Goal: Contribute content: Contribute content

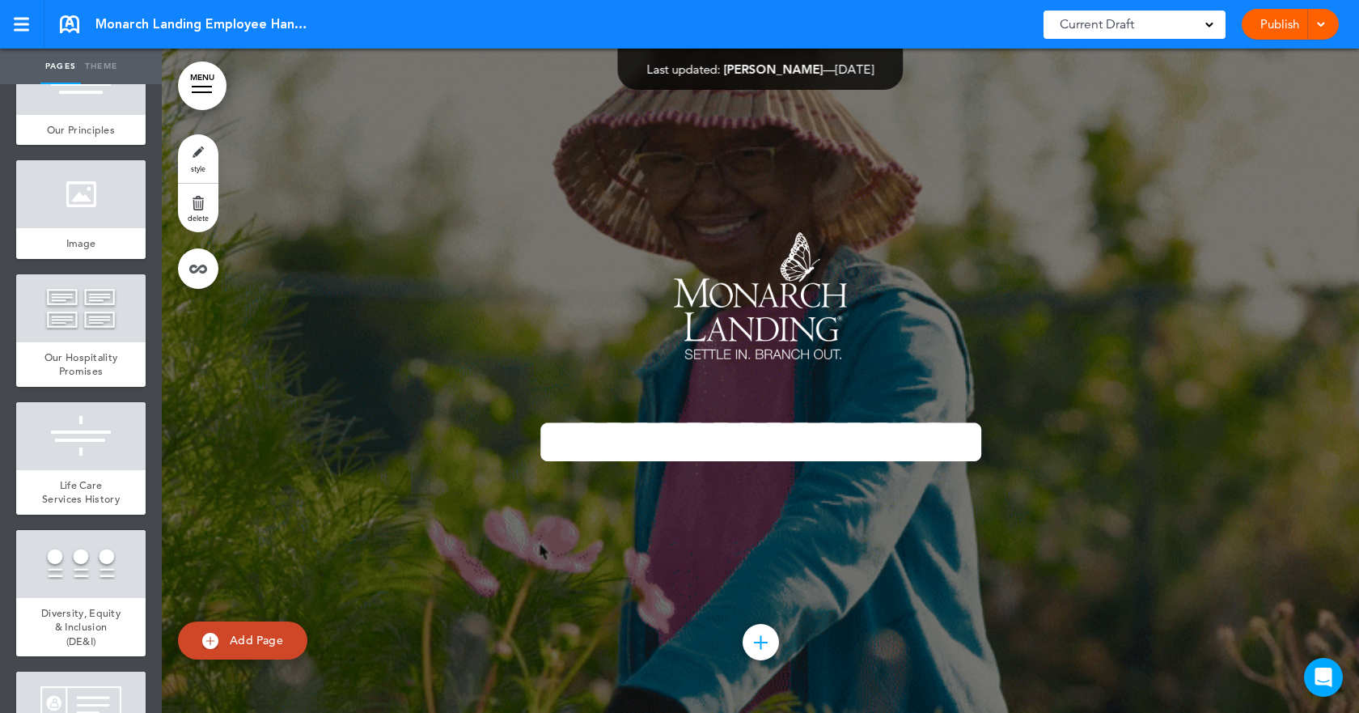
scroll to position [1648, 0]
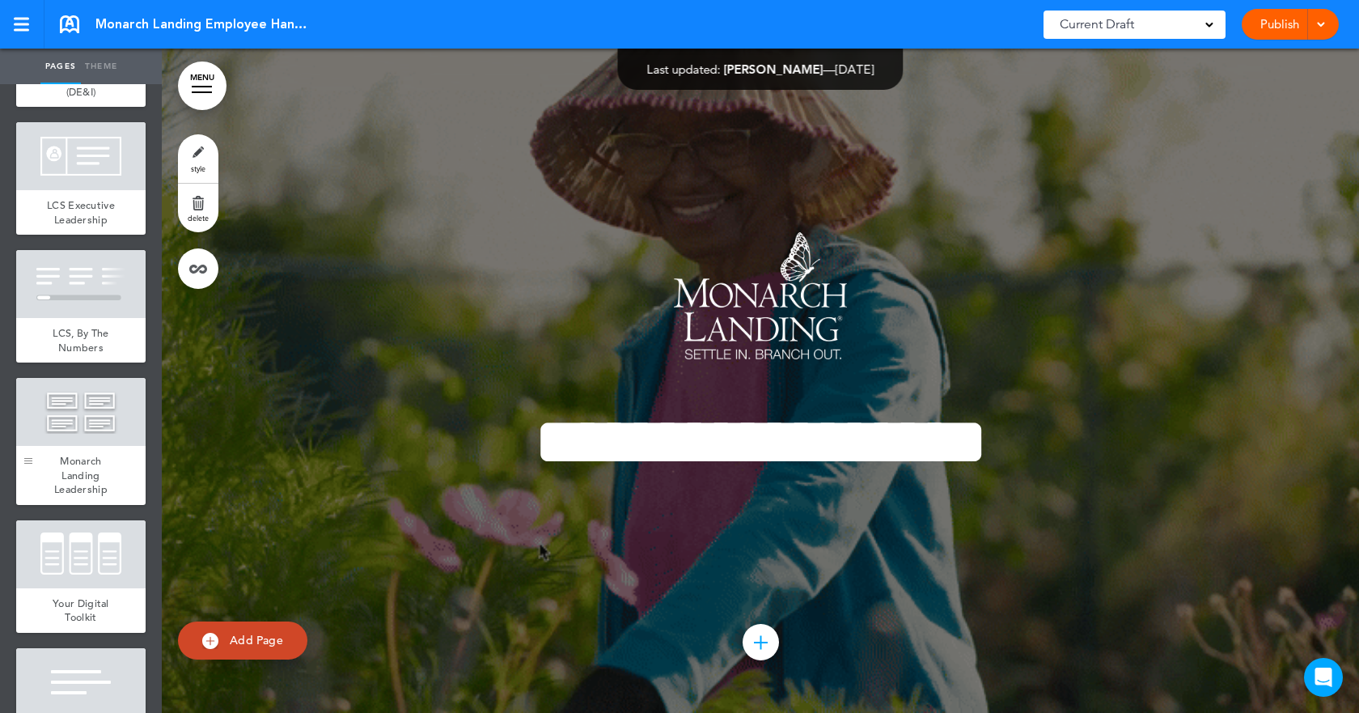
click at [39, 491] on div at bounding box center [28, 441] width 24 height 127
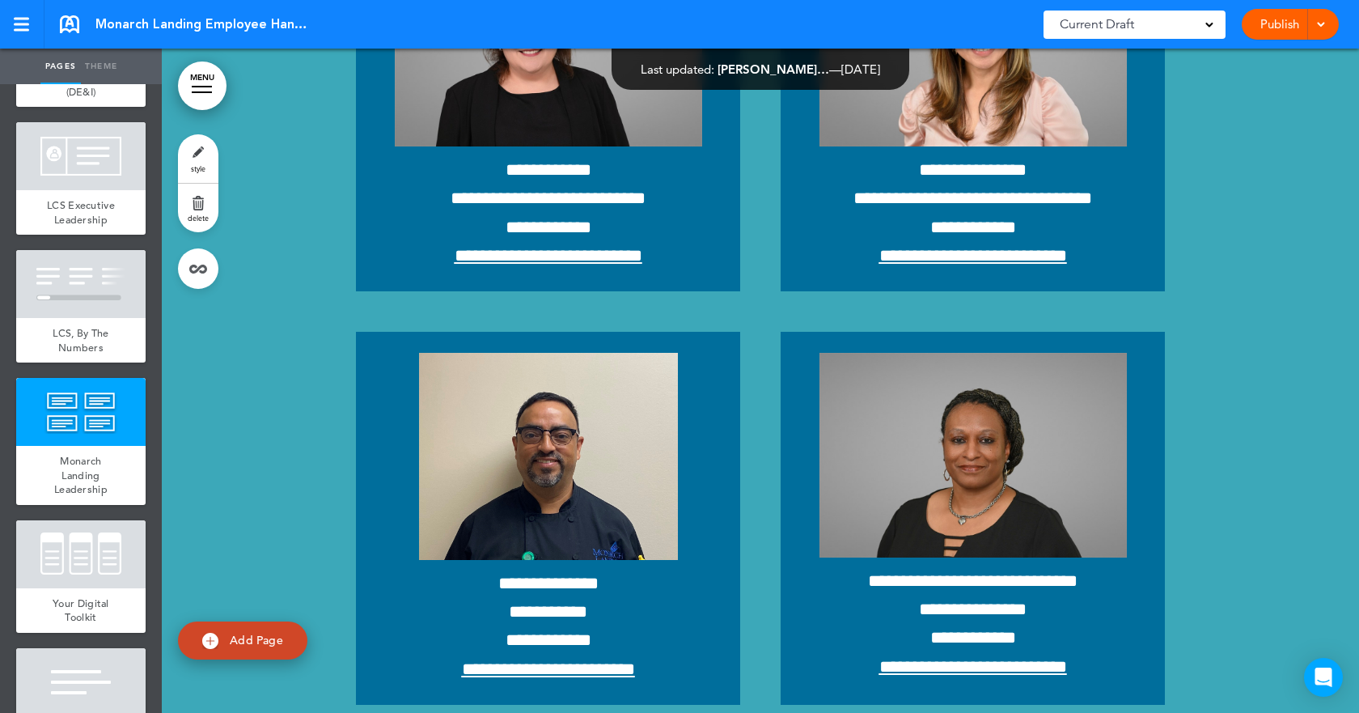
scroll to position [14759, 0]
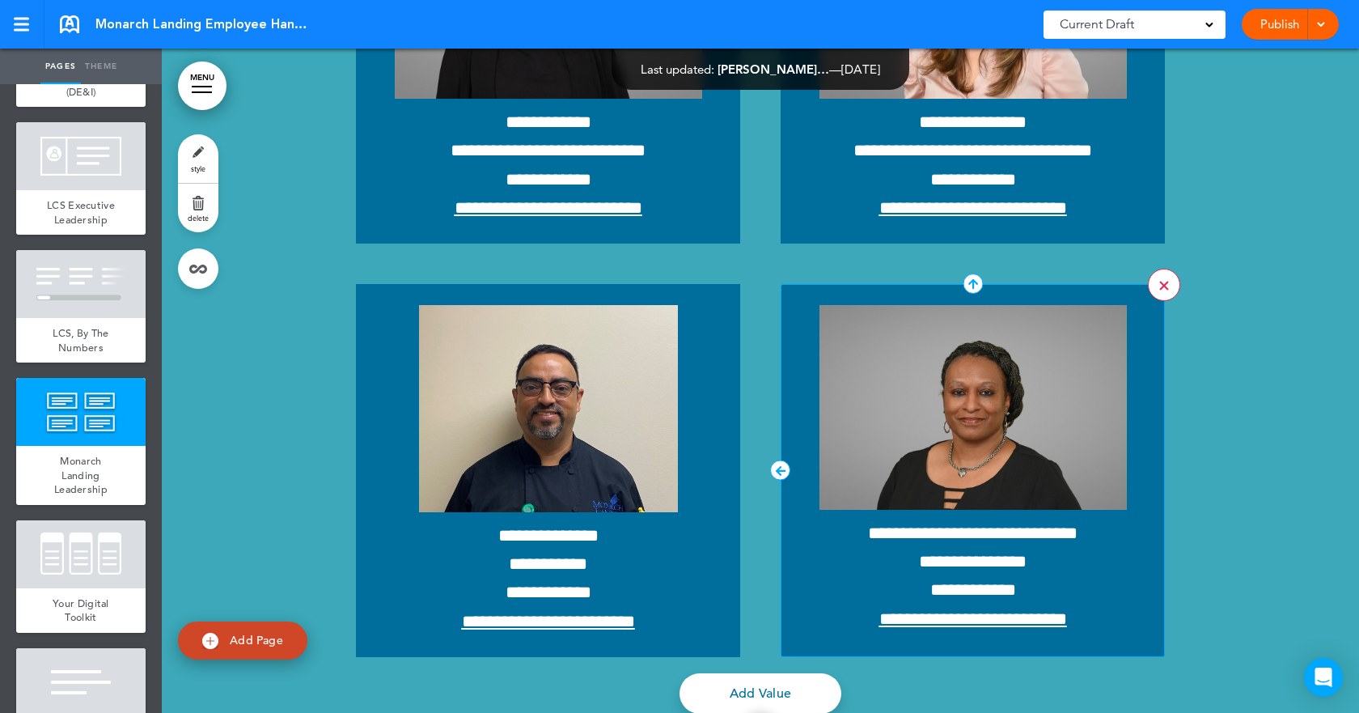
click at [1149, 278] on link at bounding box center [1164, 285] width 32 height 32
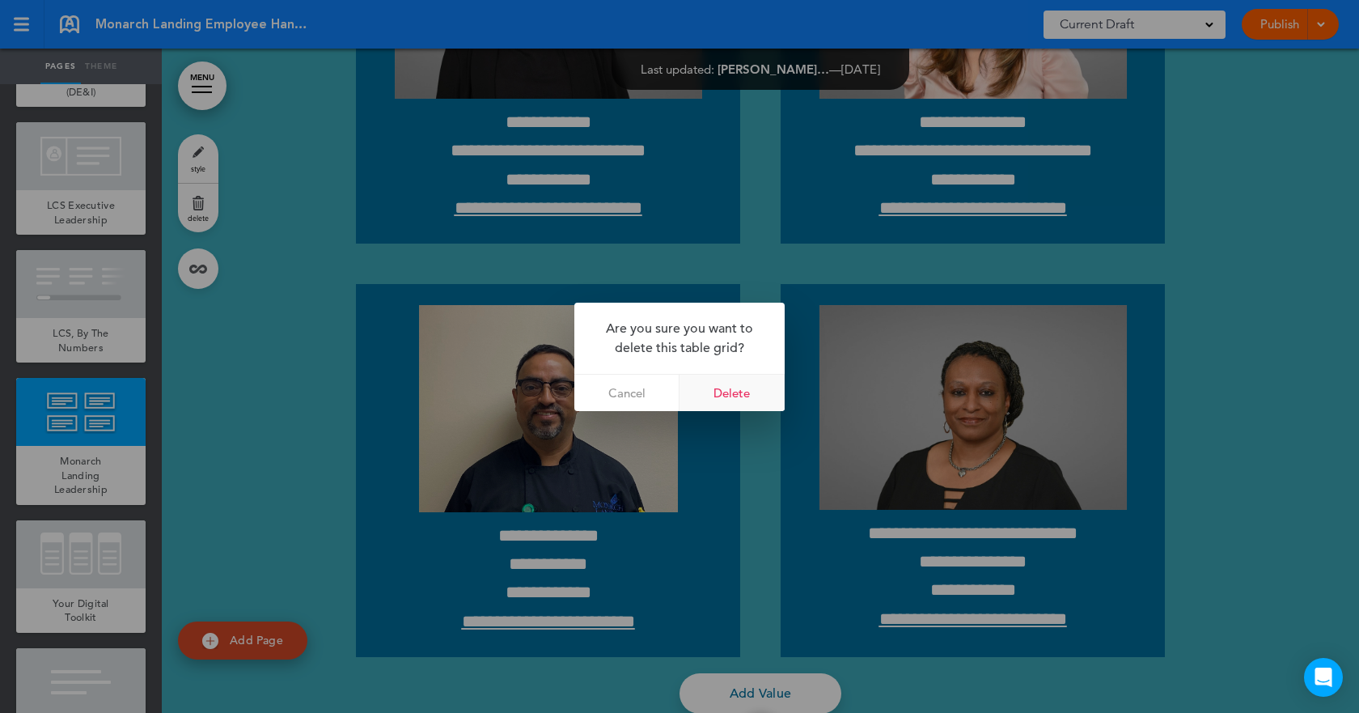
click at [722, 385] on link "Delete" at bounding box center [732, 393] width 105 height 36
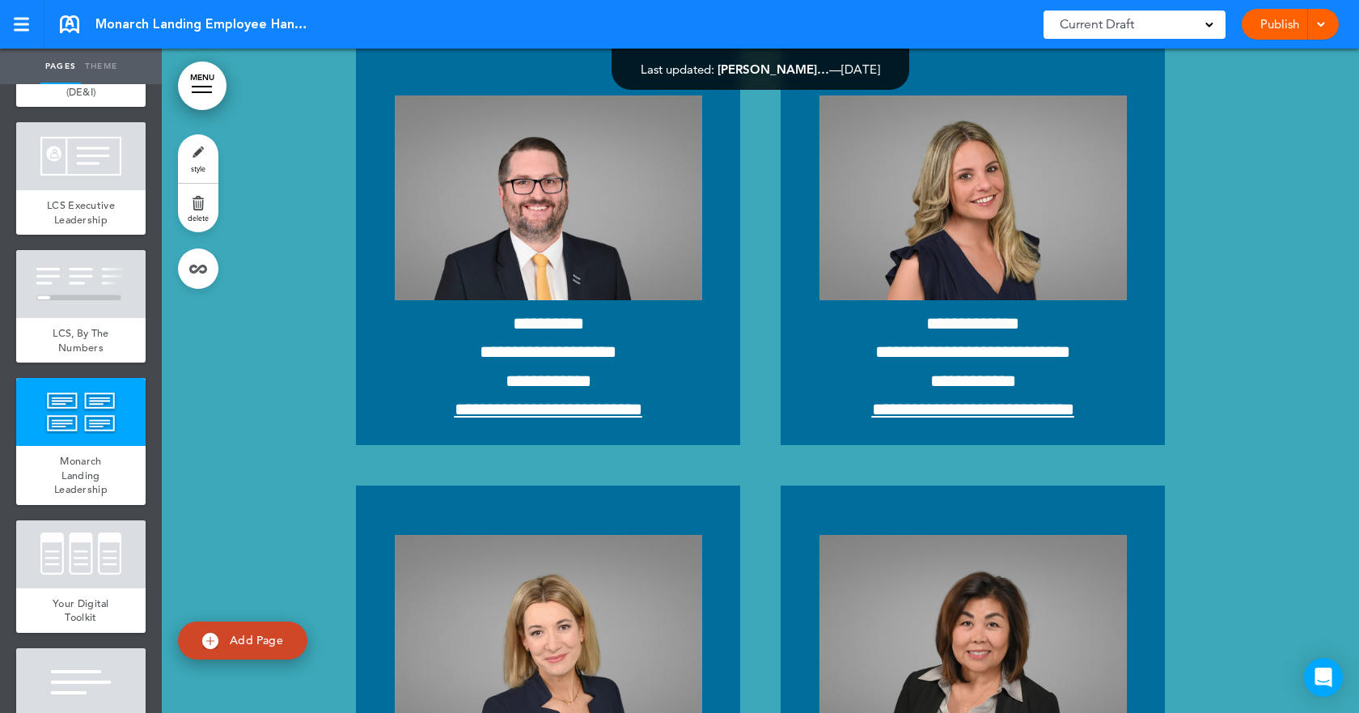
scroll to position [12979, 0]
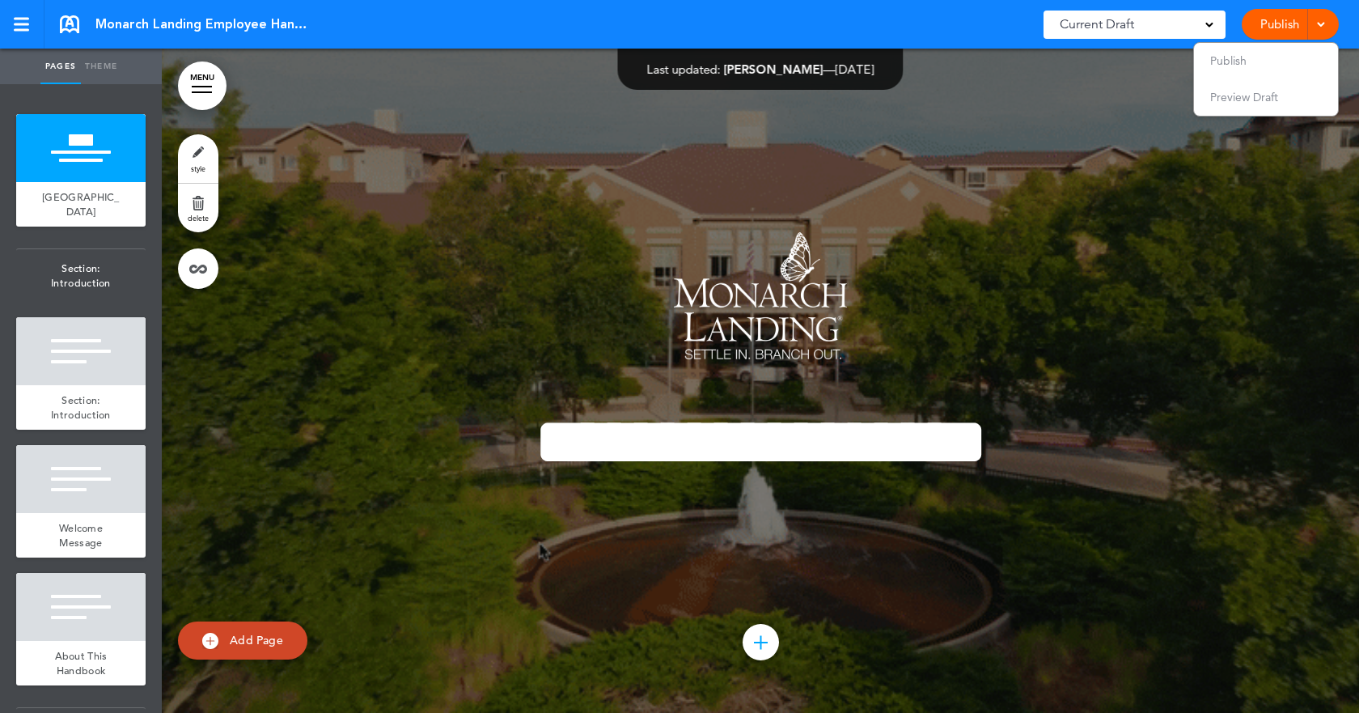
click at [1197, 23] on div "Current Draft" at bounding box center [1135, 25] width 182 height 28
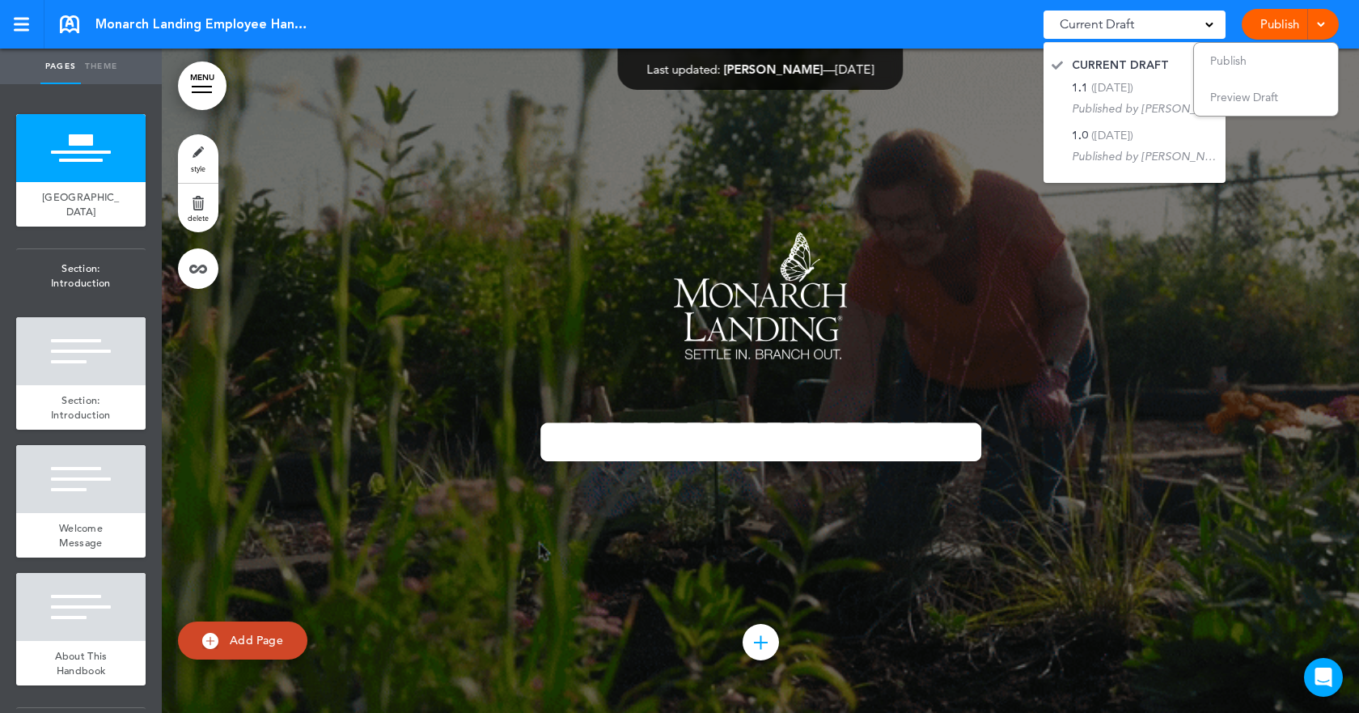
click at [1282, 276] on div at bounding box center [760, 381] width 1197 height 664
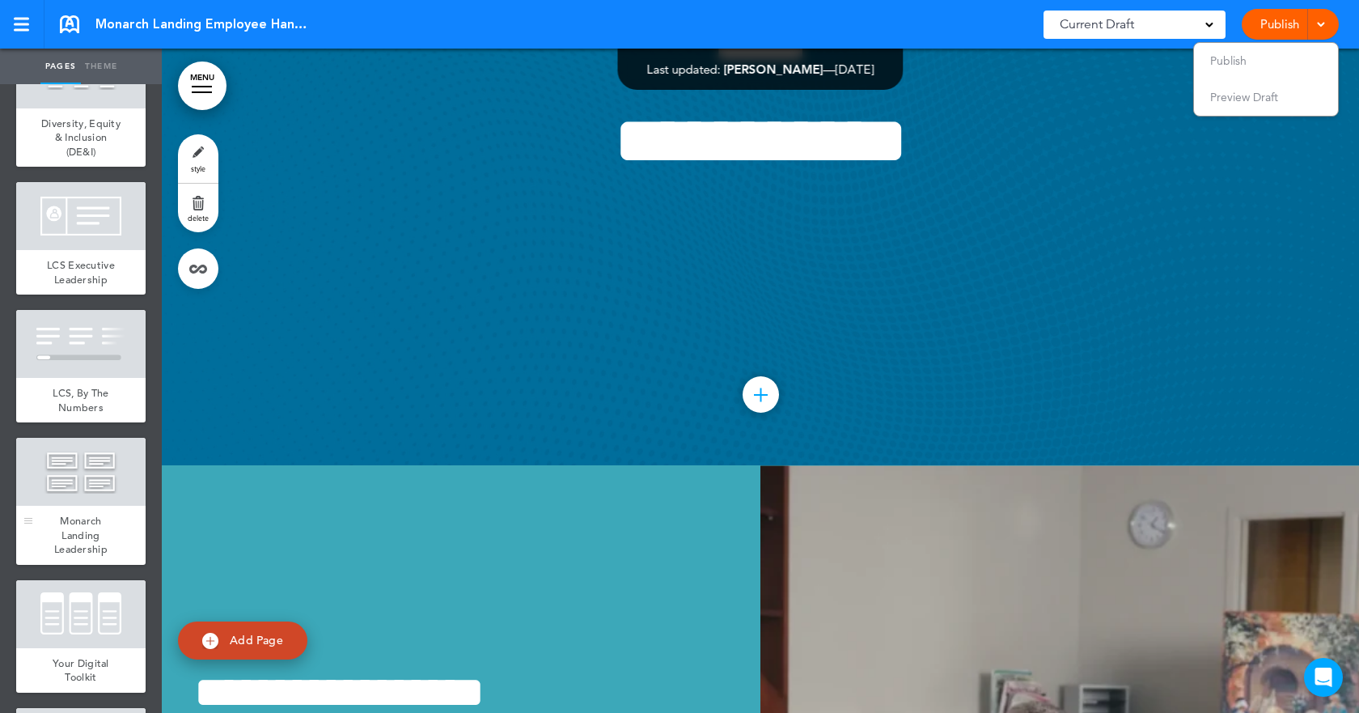
scroll to position [1699, 0]
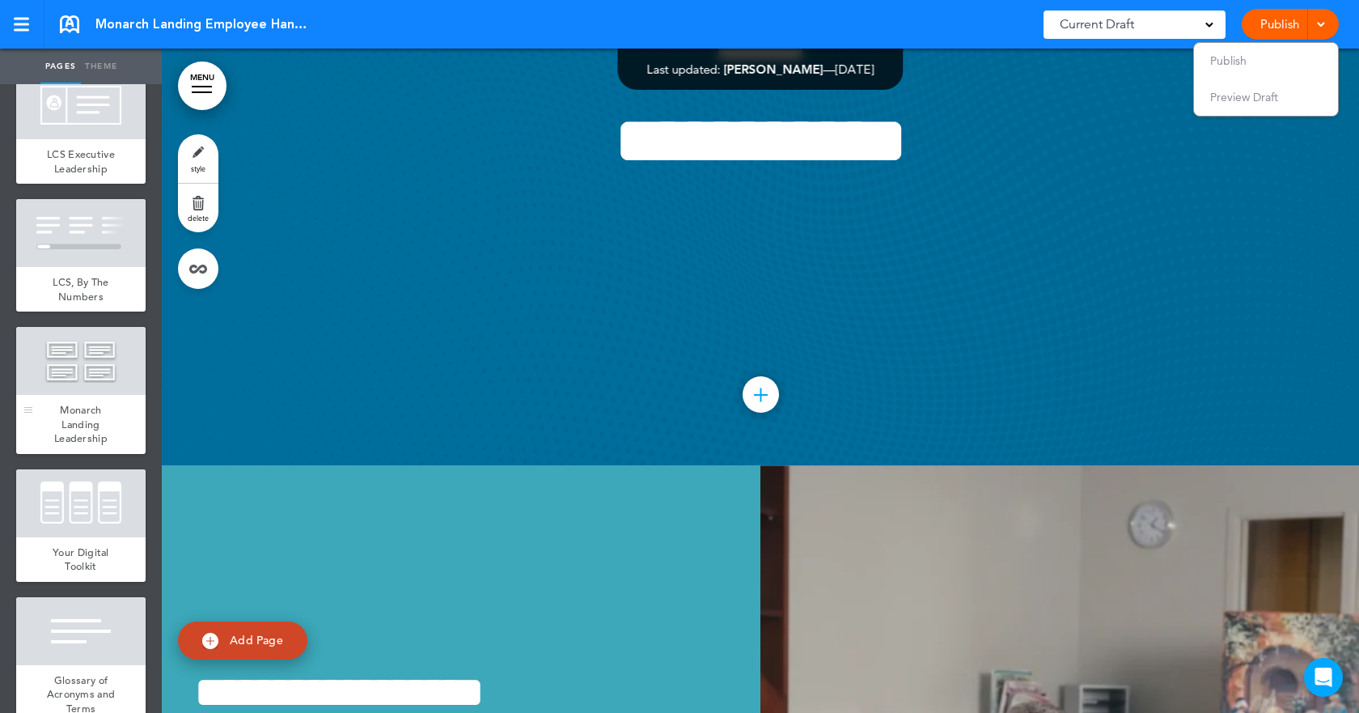
click at [87, 445] on span "Monarch Landing Leadership" at bounding box center [80, 424] width 53 height 42
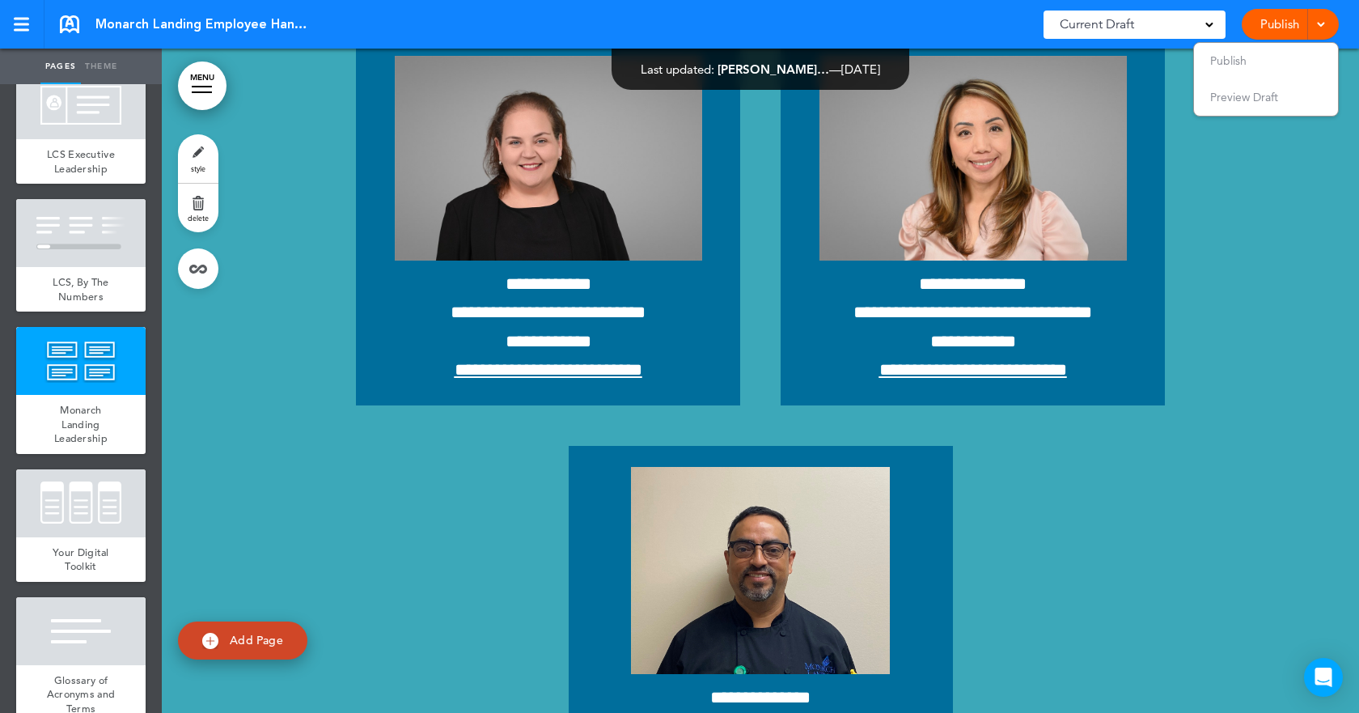
scroll to position [14354, 0]
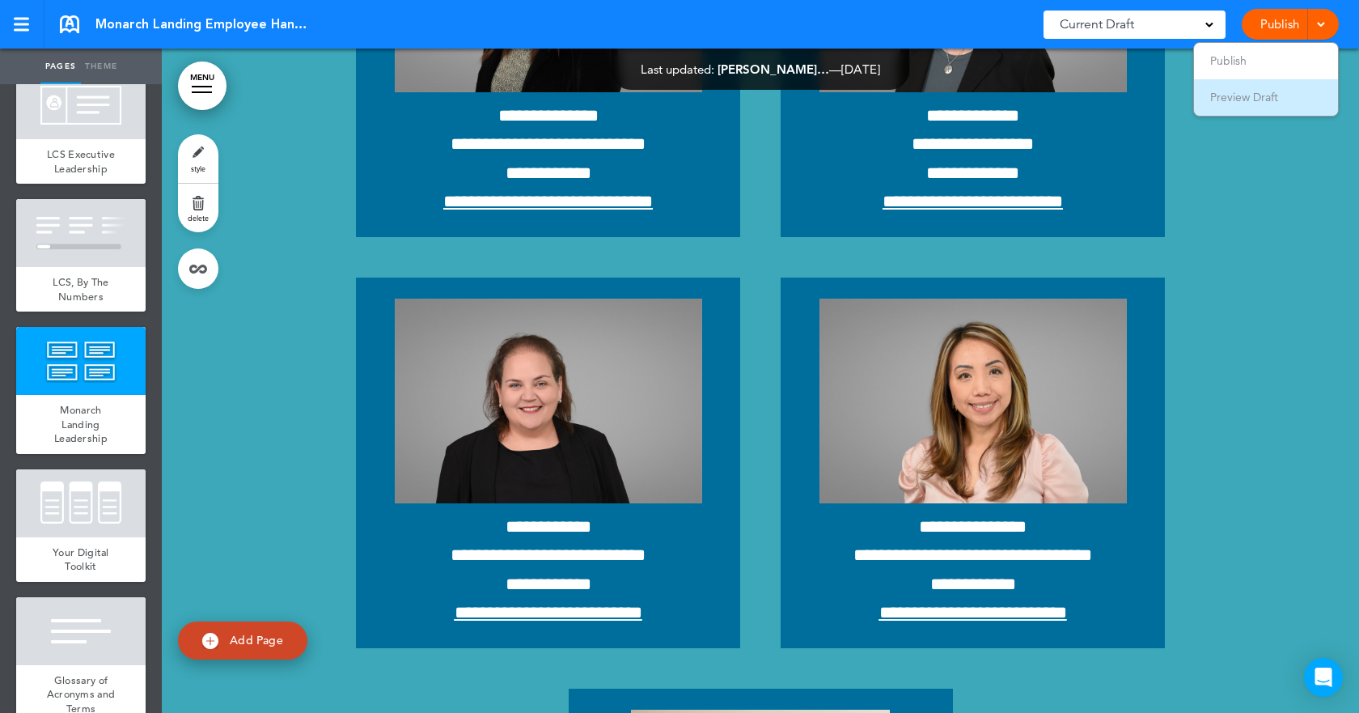
click at [1244, 97] on span "Preview Draft" at bounding box center [1244, 97] width 68 height 15
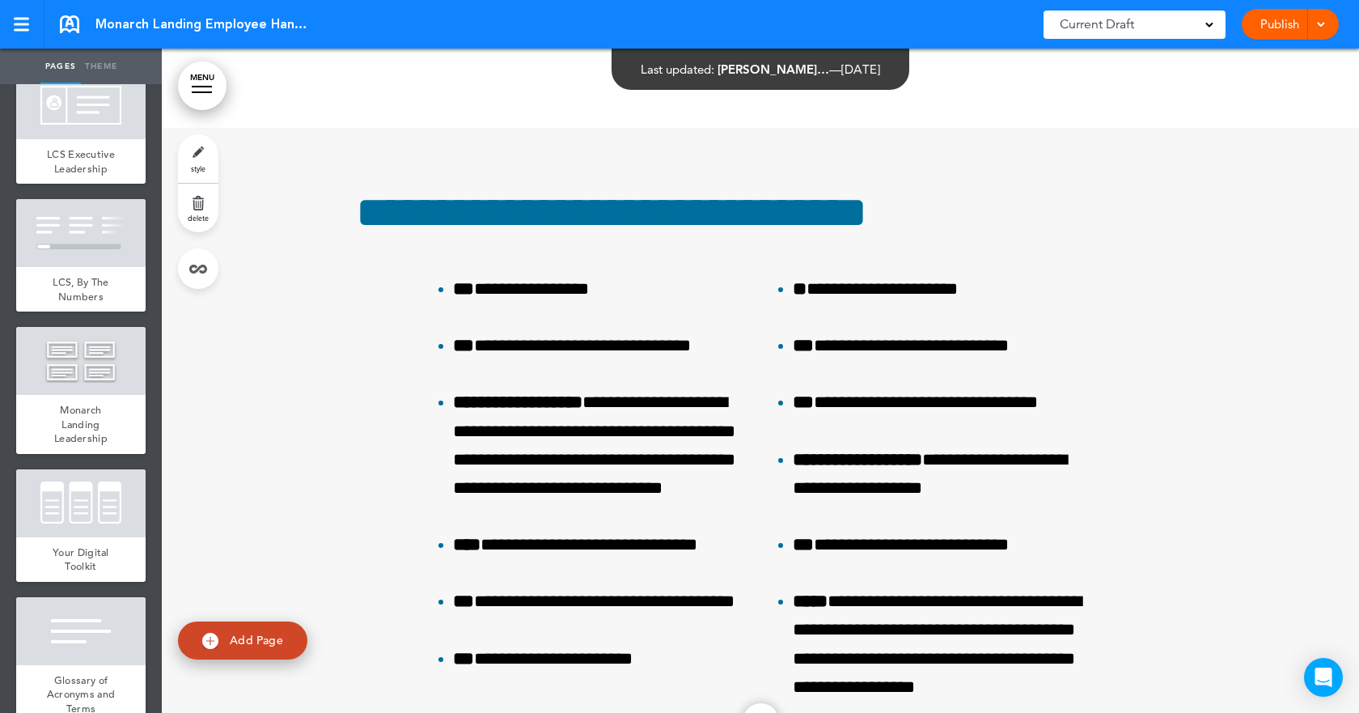
scroll to position [15580, 0]
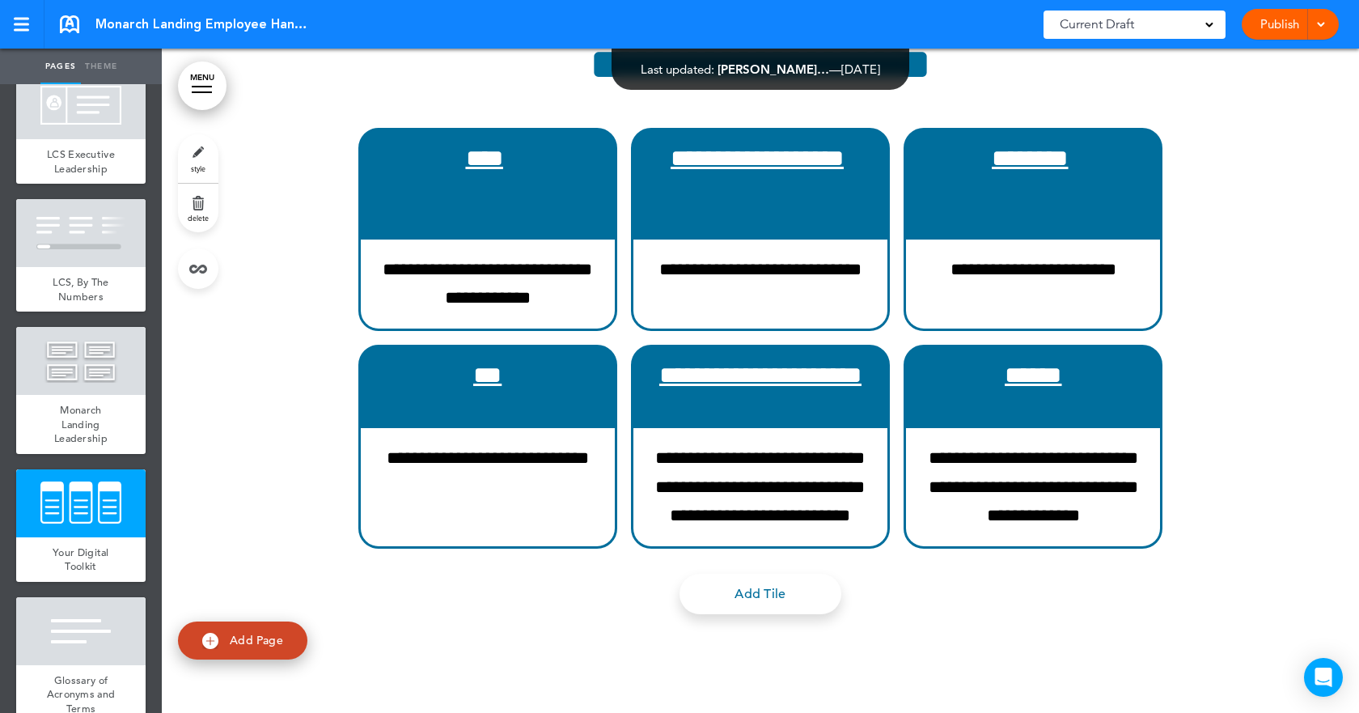
click at [1212, 15] on div "Current Draft" at bounding box center [1135, 25] width 182 height 28
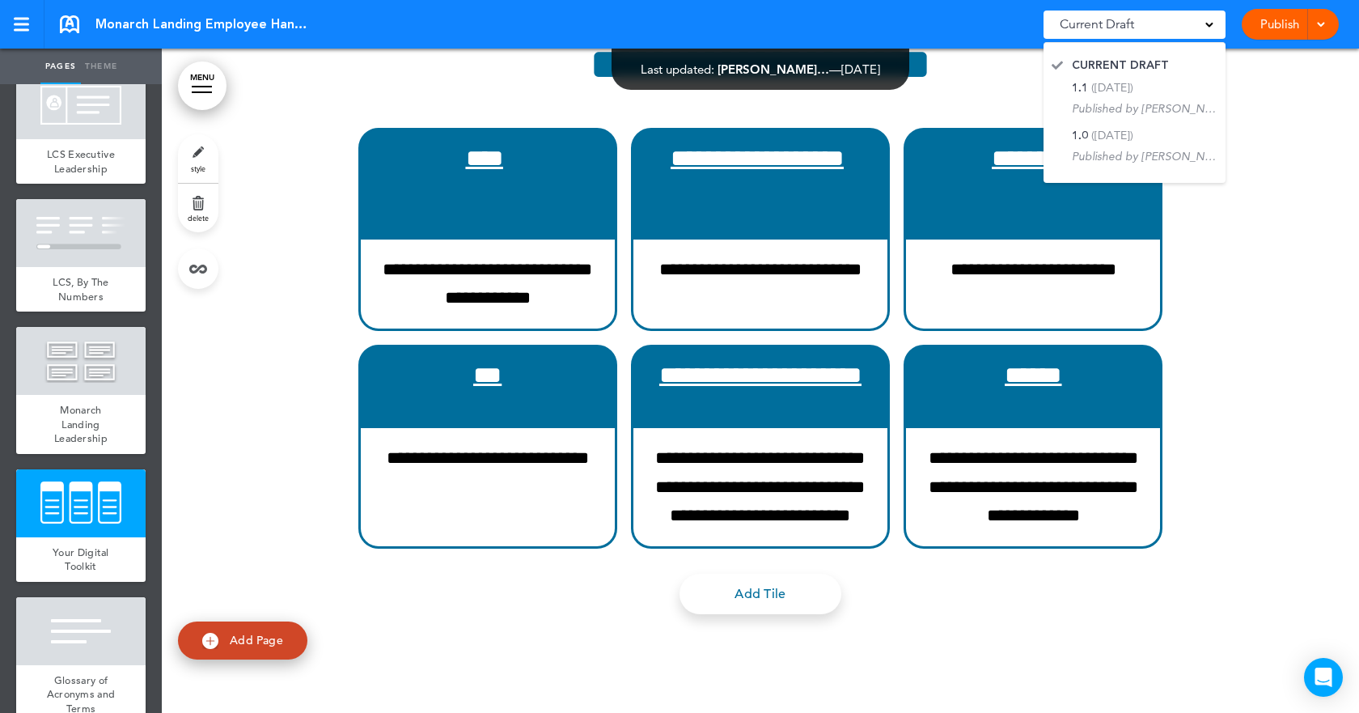
click at [1260, 102] on div at bounding box center [760, 370] width 1197 height 778
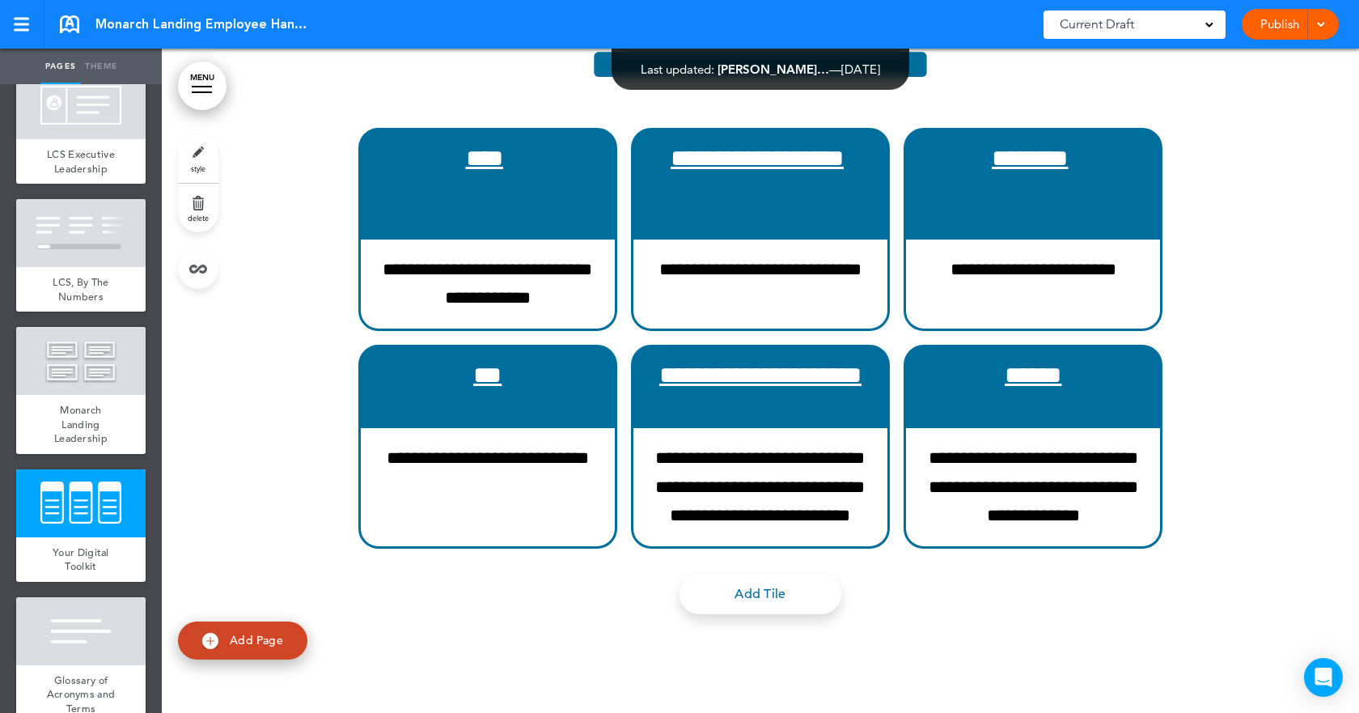
click at [1287, 30] on link "Publish" at bounding box center [1279, 24] width 51 height 31
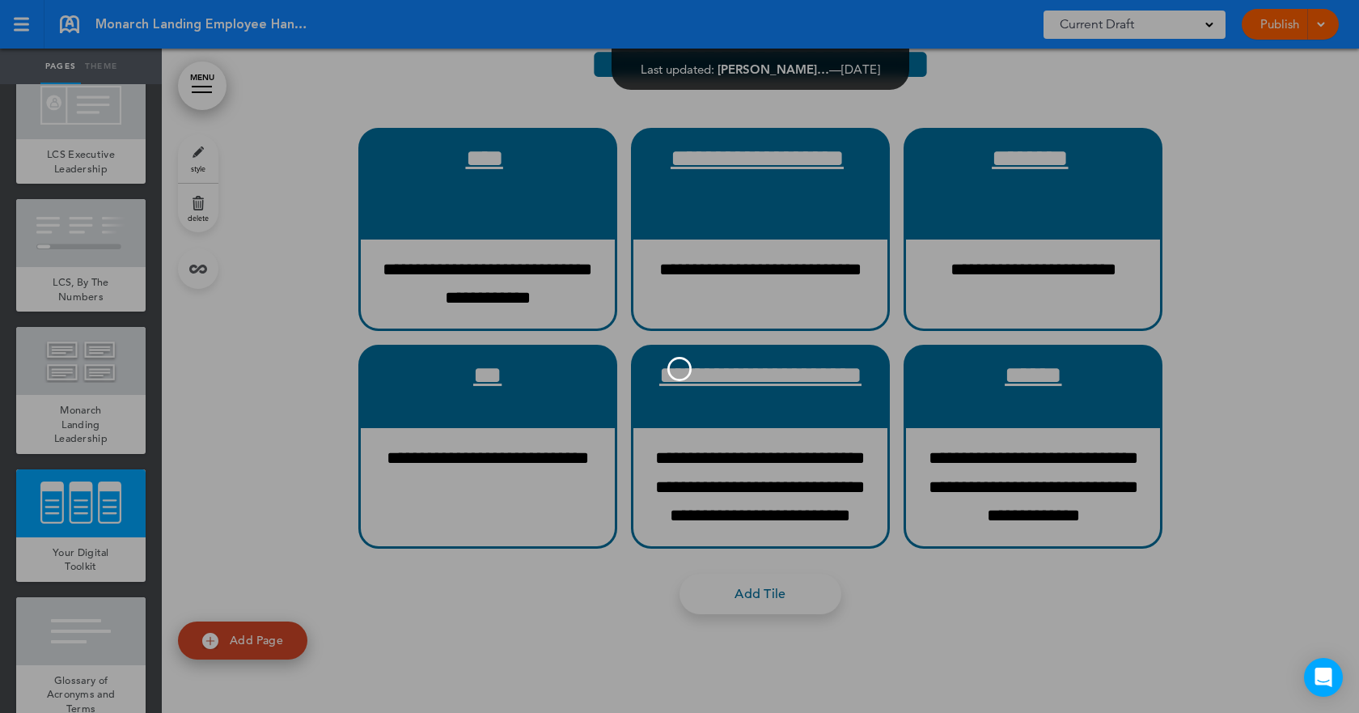
scroll to position [0, 0]
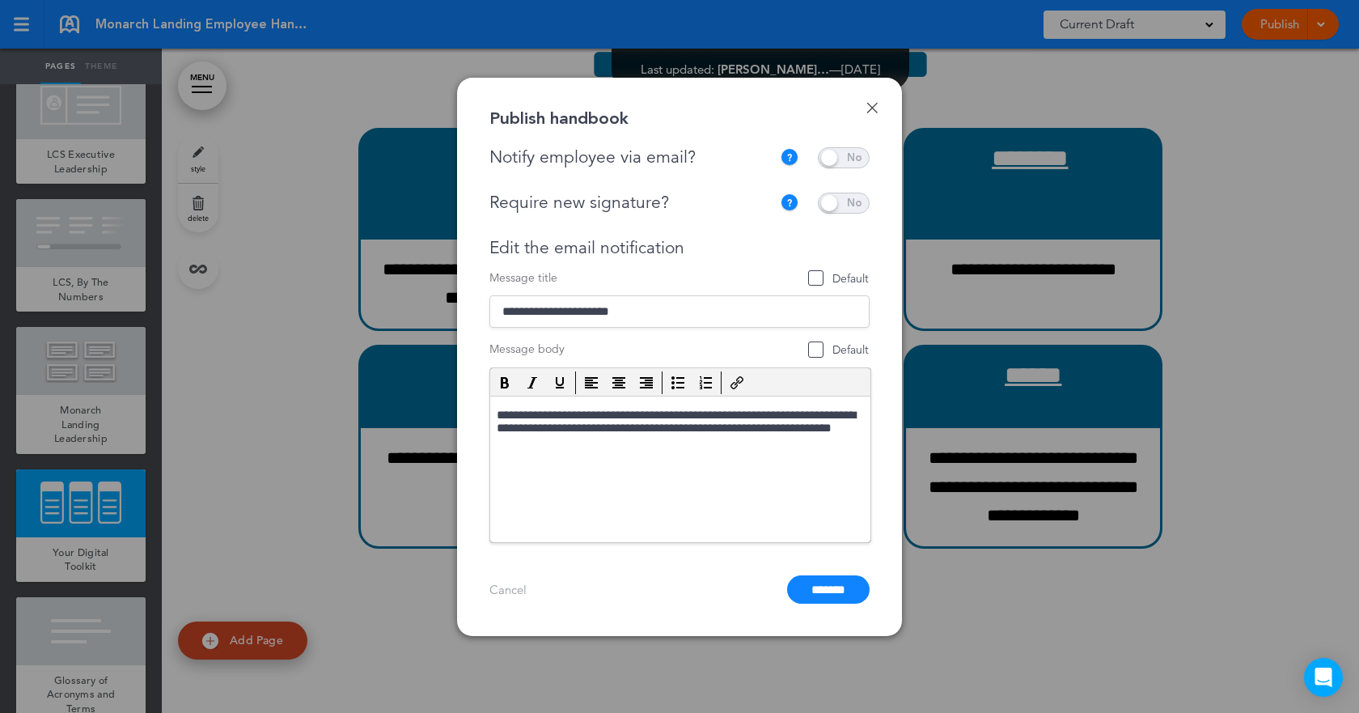
click at [843, 162] on span at bounding box center [844, 157] width 52 height 21
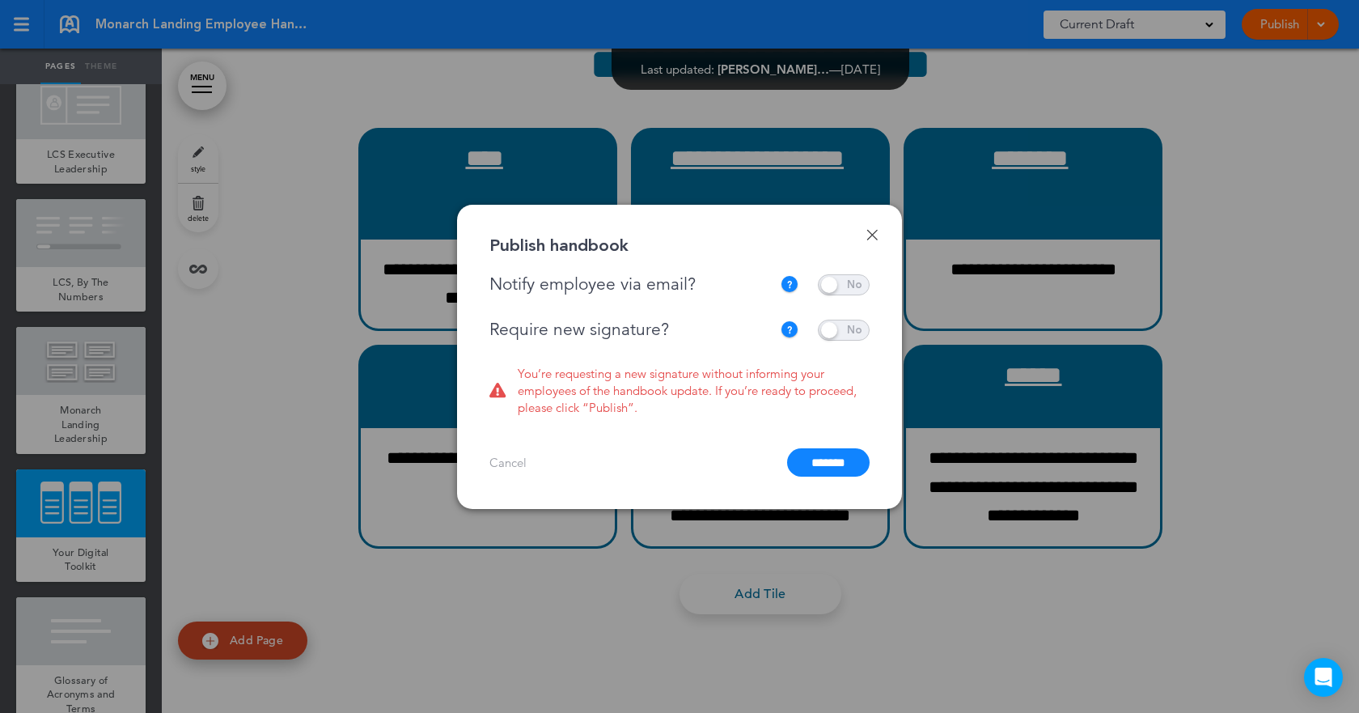
click at [832, 324] on span at bounding box center [844, 330] width 52 height 21
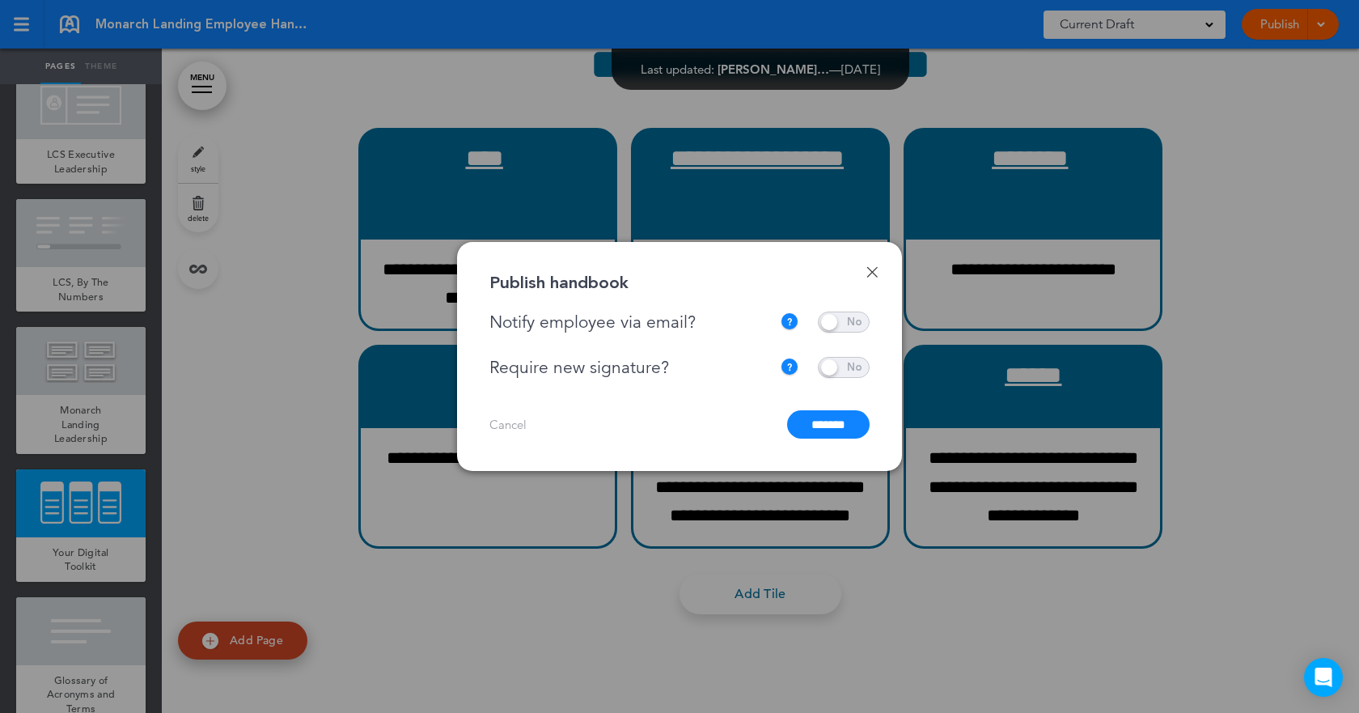
click at [798, 422] on input "*******" at bounding box center [828, 424] width 83 height 28
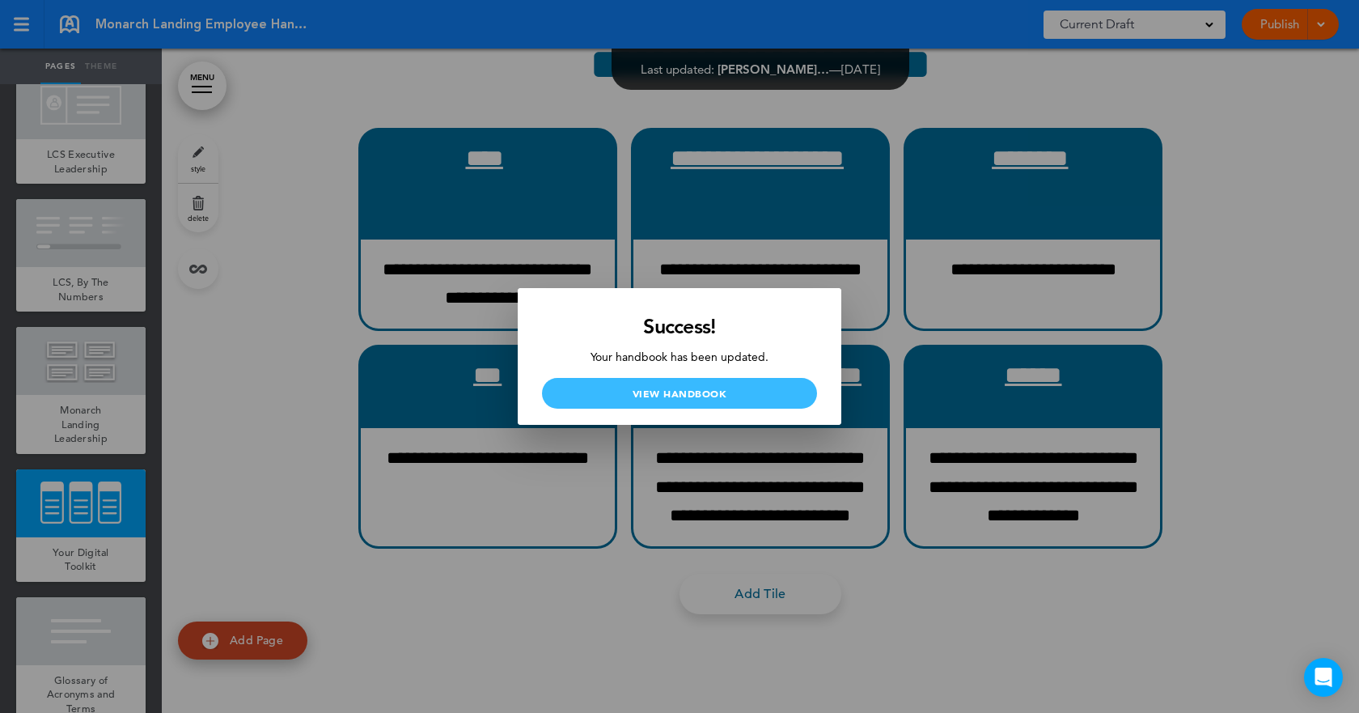
click at [673, 385] on link "View Handbook" at bounding box center [679, 393] width 275 height 31
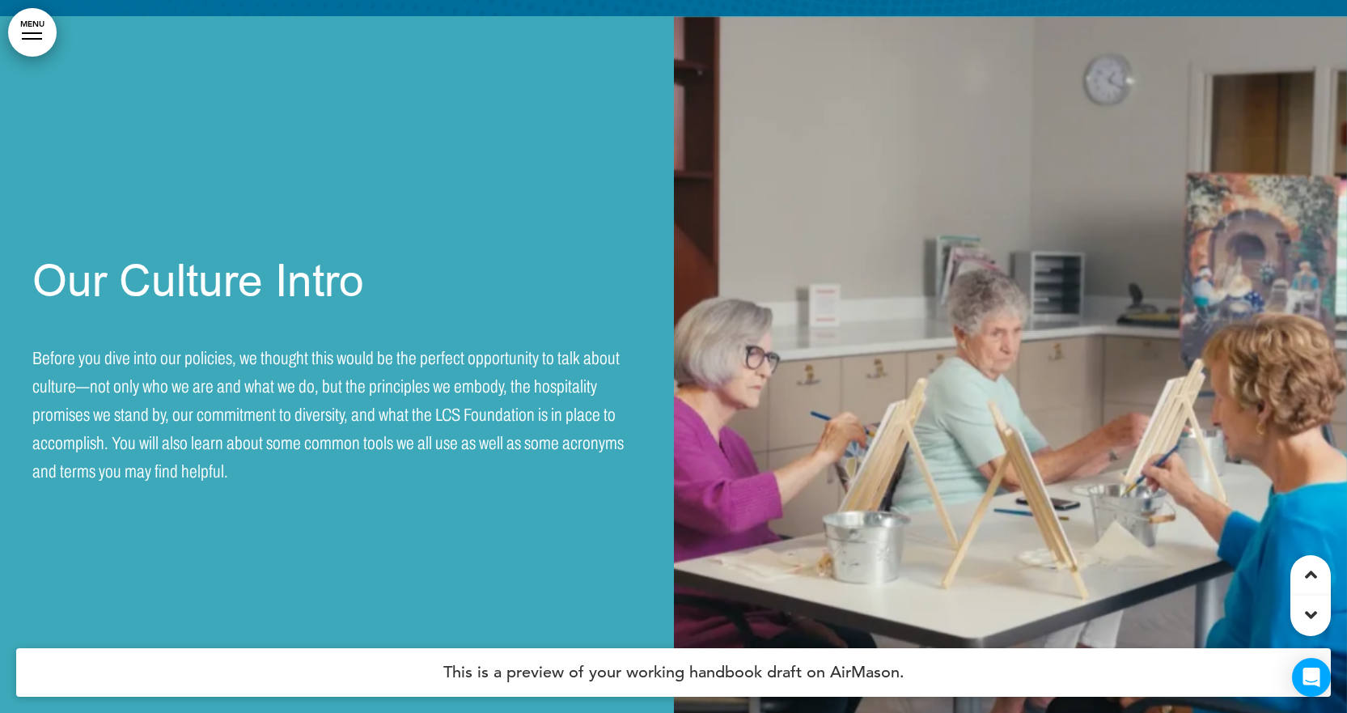
scroll to position [3560, 0]
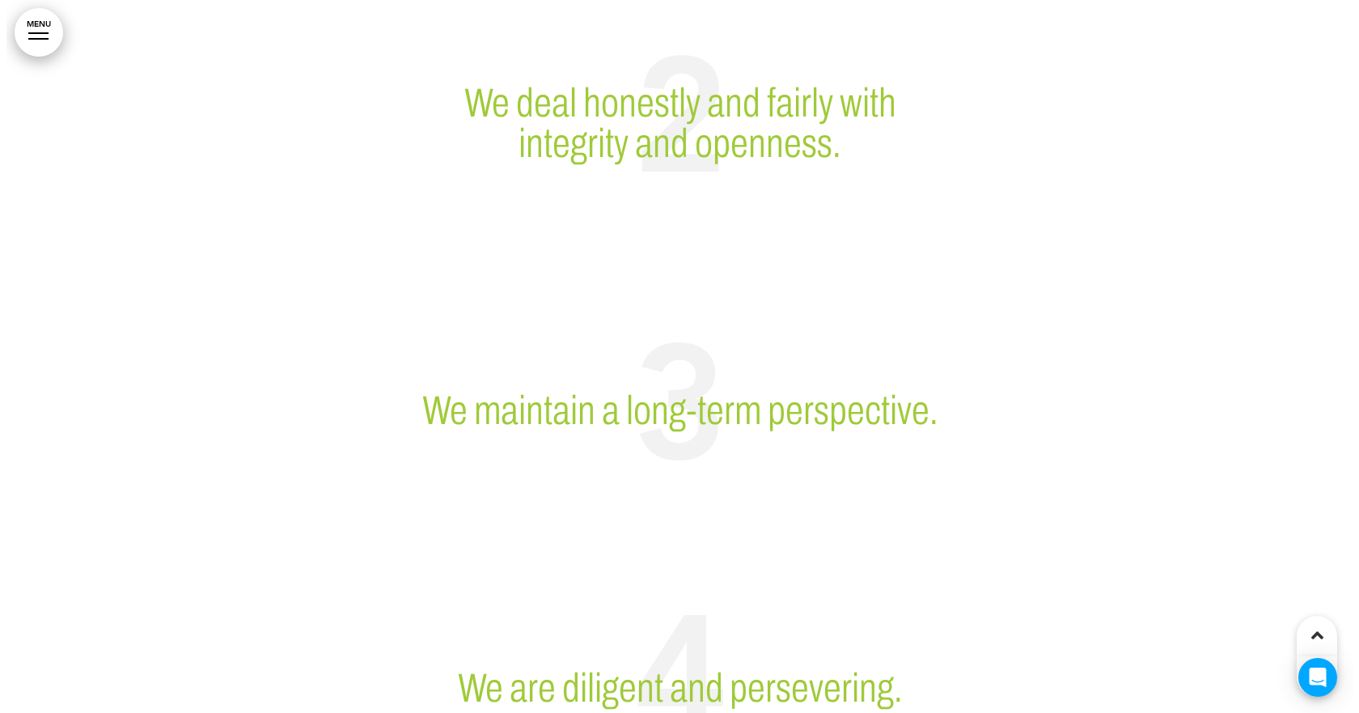
scroll to position [6068, 0]
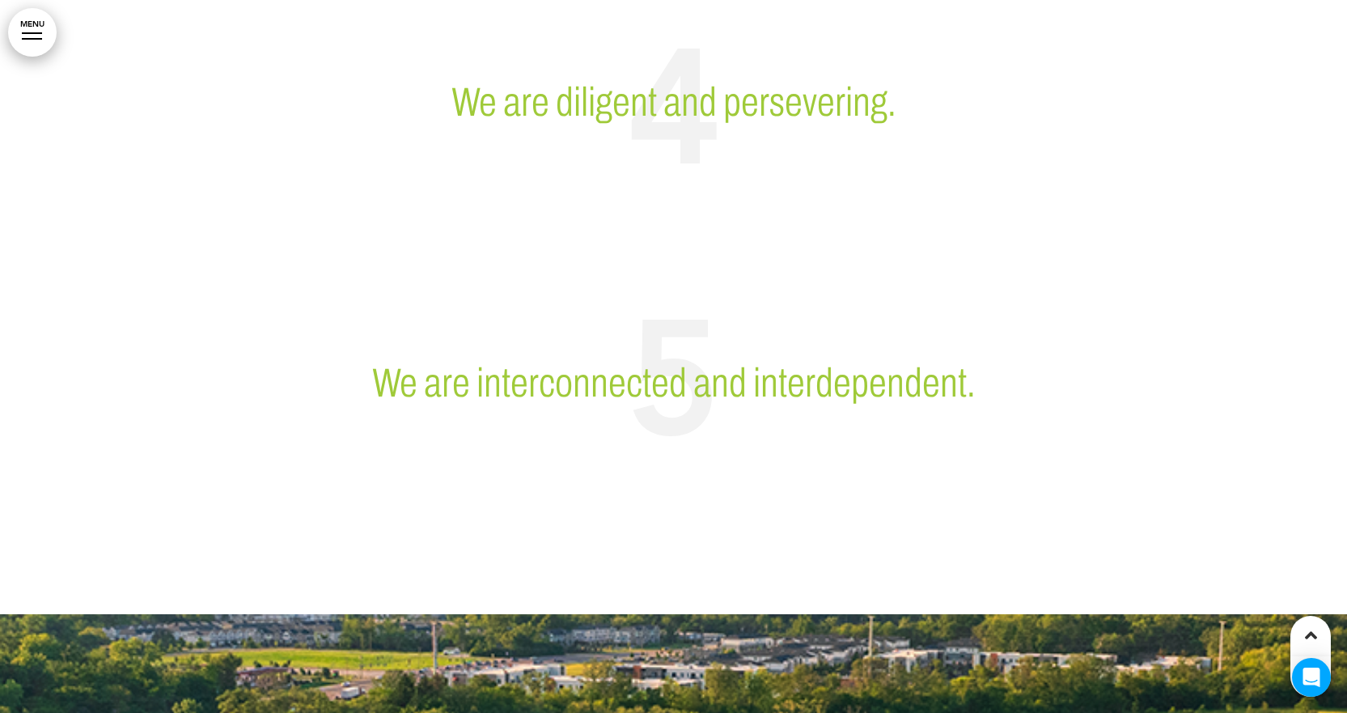
click at [31, 42] on link "MENU" at bounding box center [32, 32] width 49 height 49
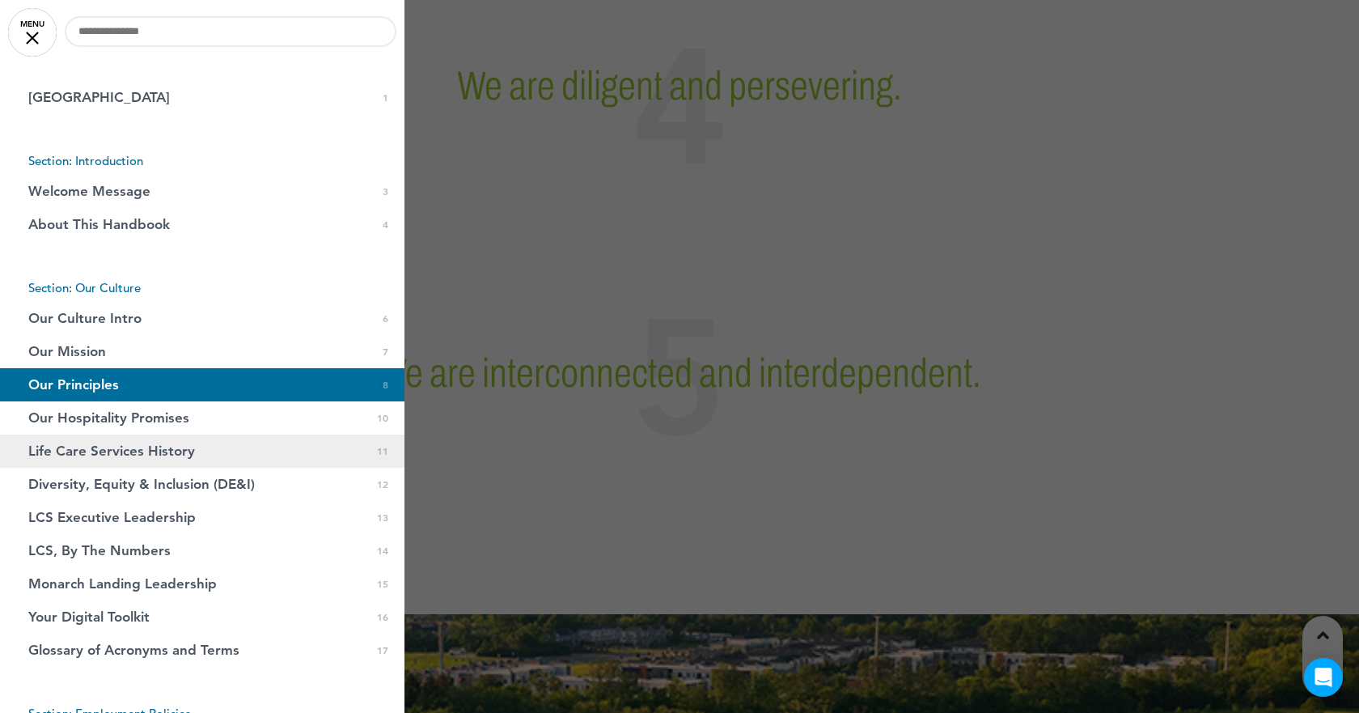
click at [377, 457] on span "11" at bounding box center [382, 451] width 11 height 14
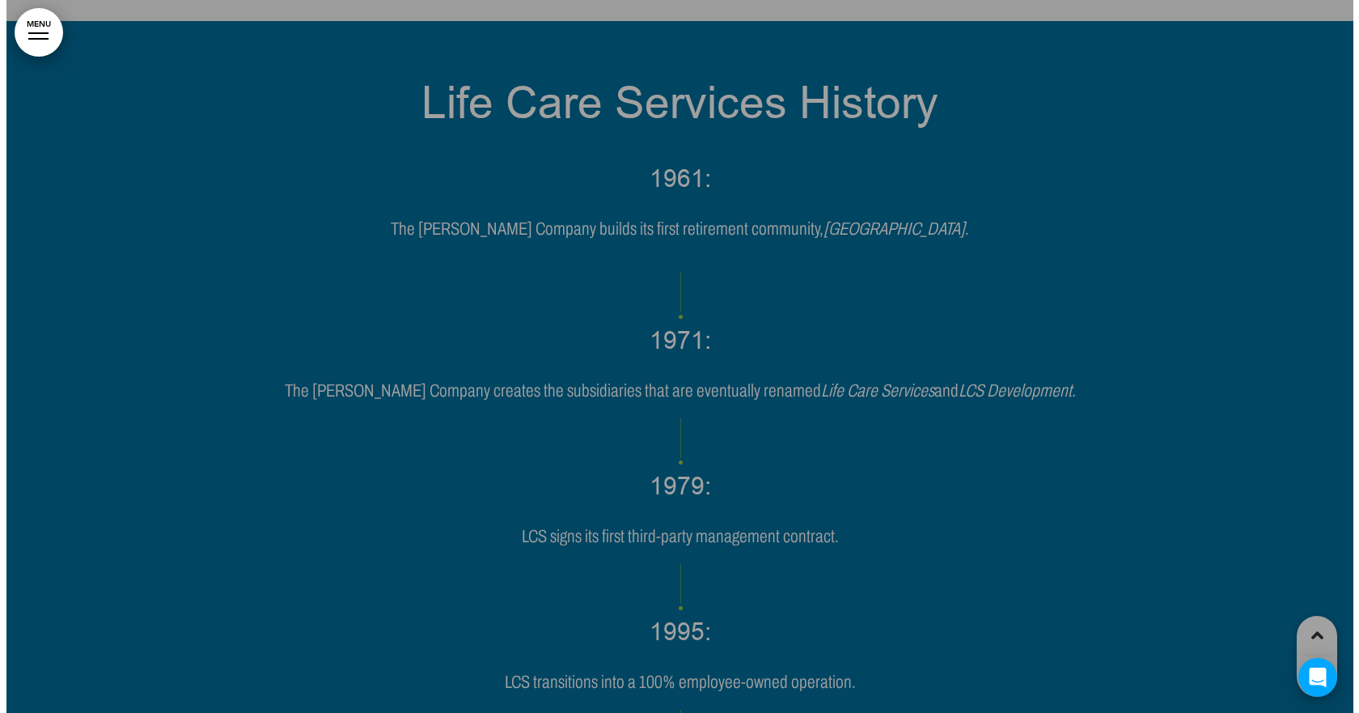
scroll to position [8770, 0]
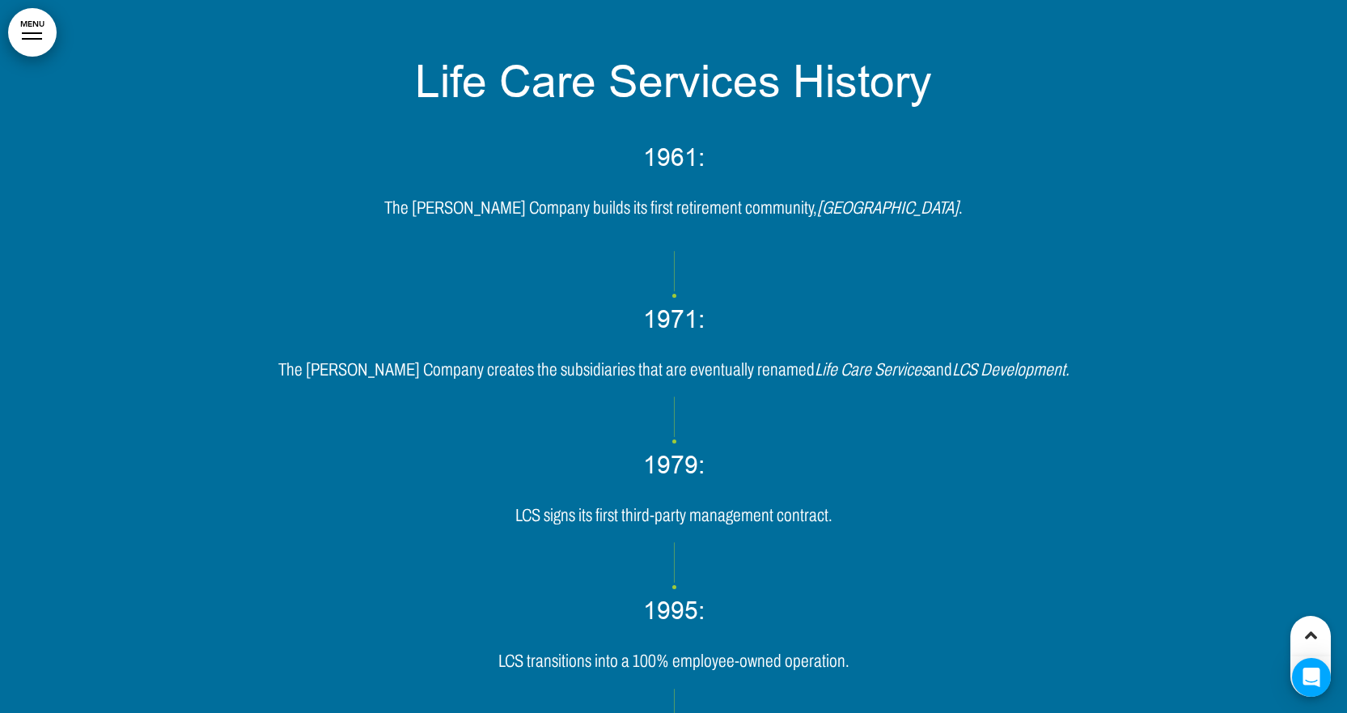
click at [43, 43] on link "MENU" at bounding box center [32, 32] width 49 height 49
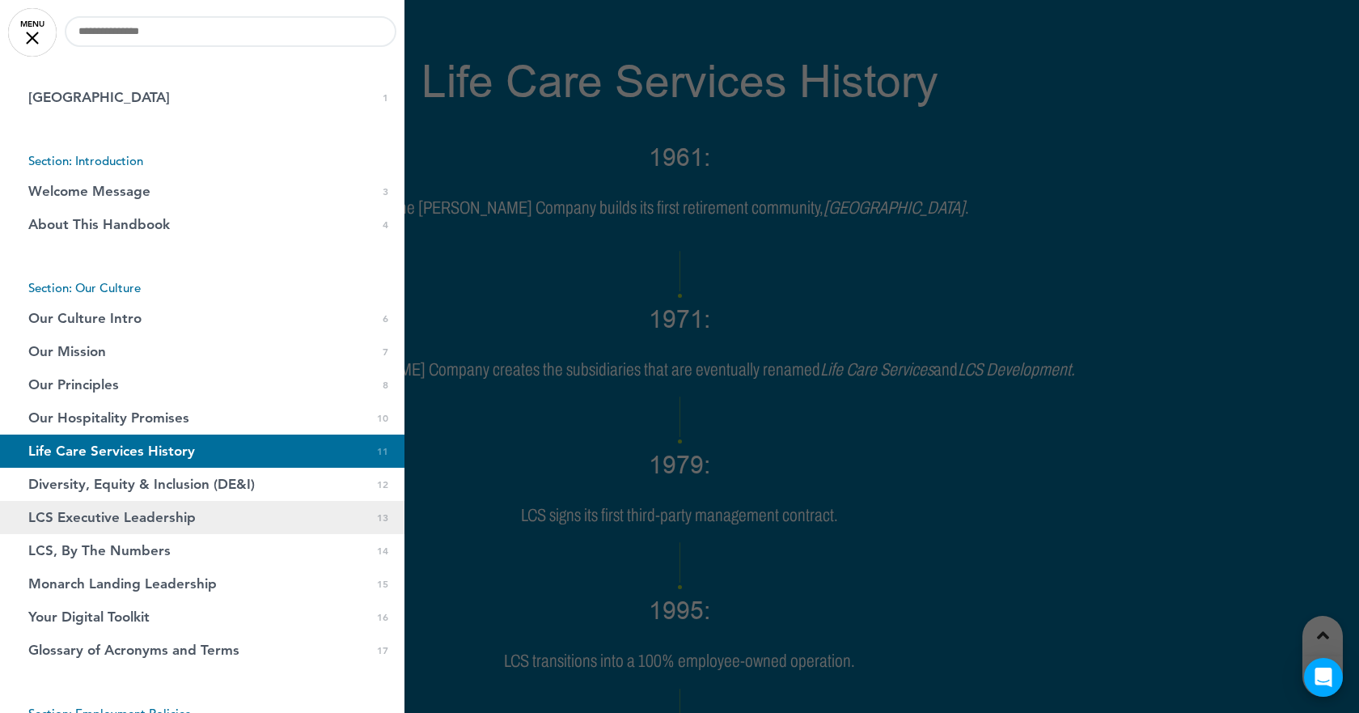
click at [159, 515] on span "LCS Executive Leadership" at bounding box center [111, 518] width 167 height 14
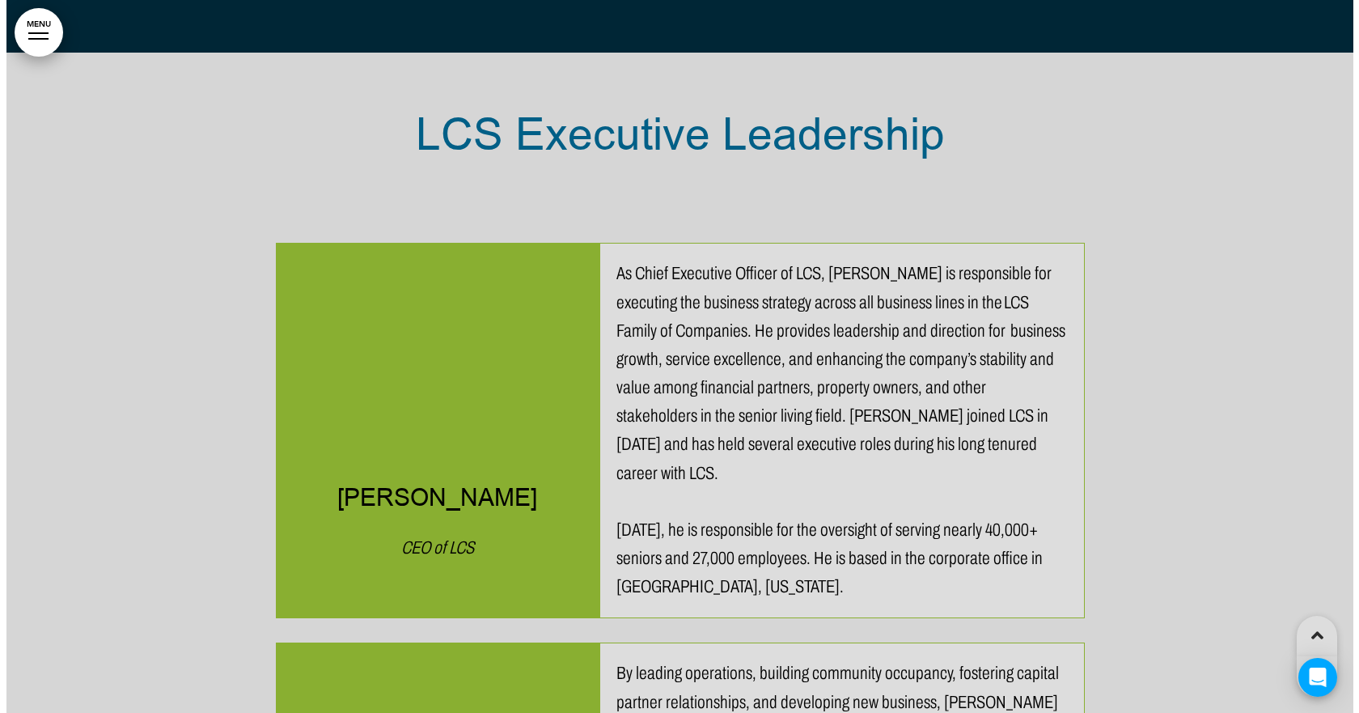
scroll to position [11215, 0]
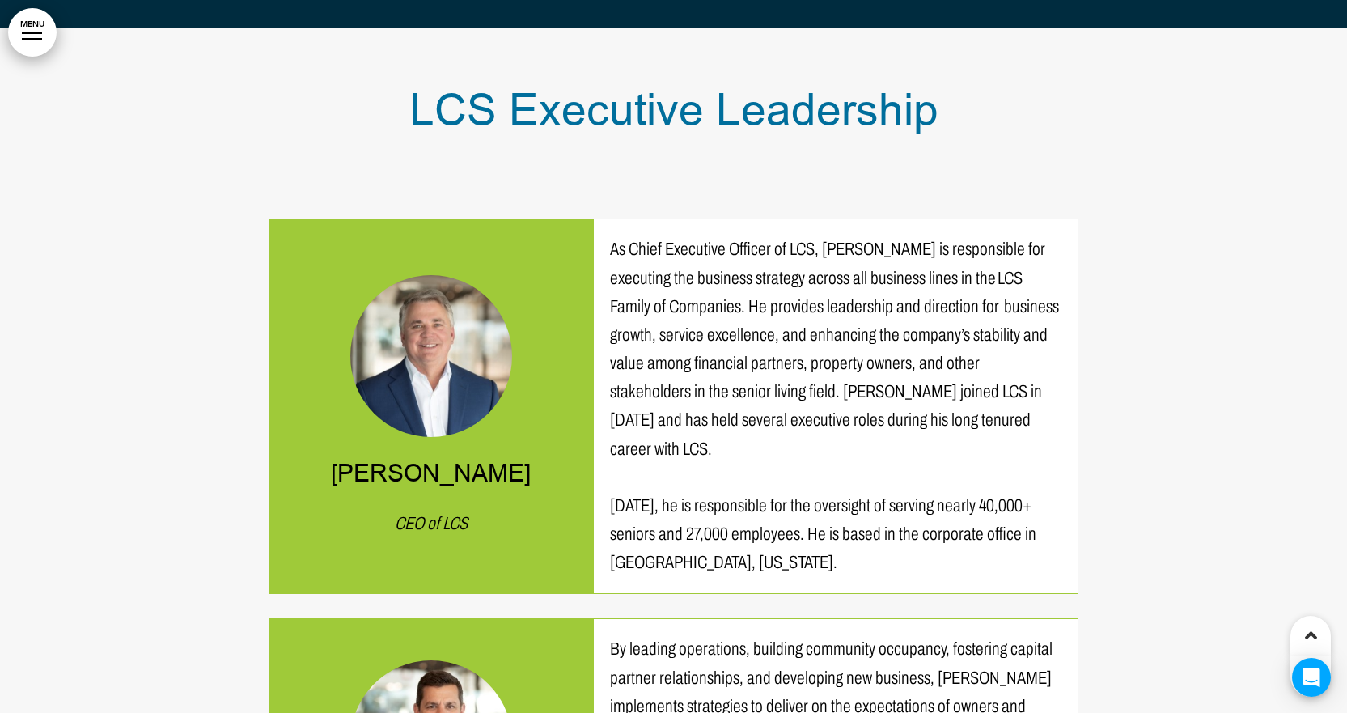
click at [35, 20] on link "MENU" at bounding box center [32, 32] width 49 height 49
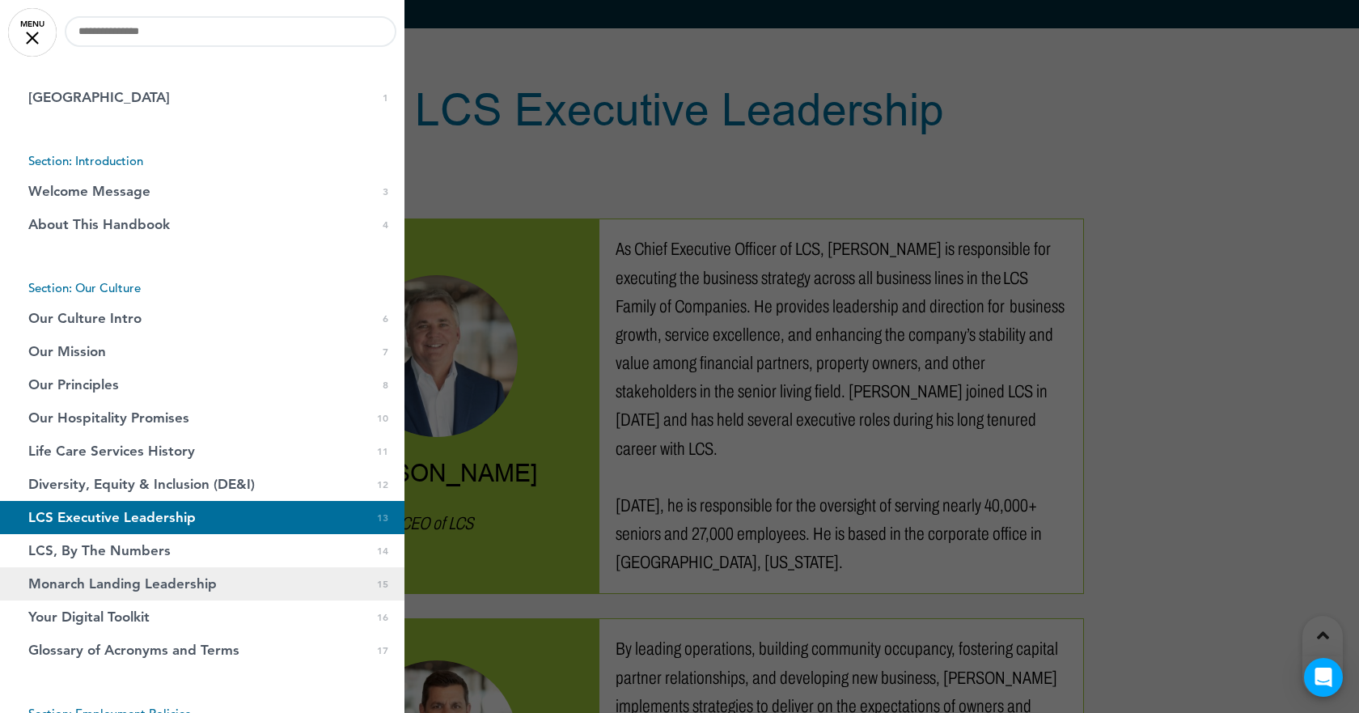
click at [153, 584] on span "Monarch Landing Leadership" at bounding box center [122, 584] width 189 height 14
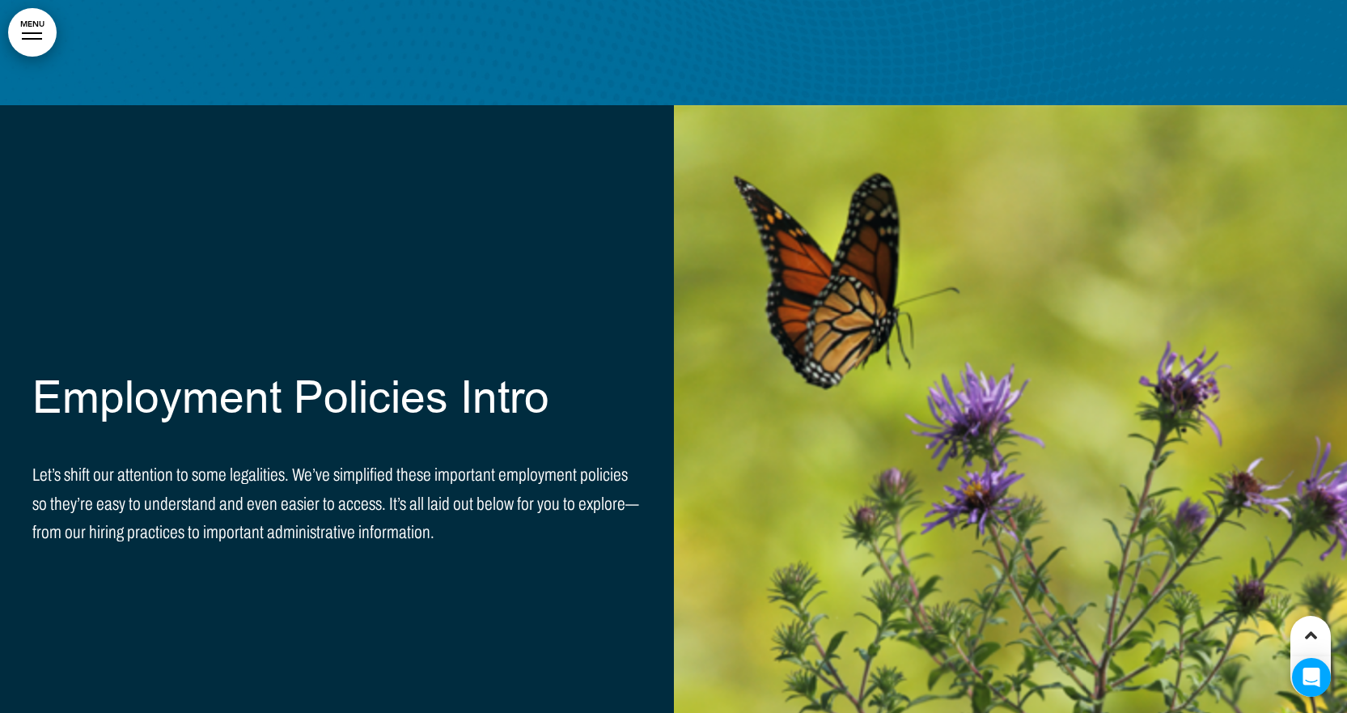
scroll to position [17756, 0]
